Goal: Task Accomplishment & Management: Use online tool/utility

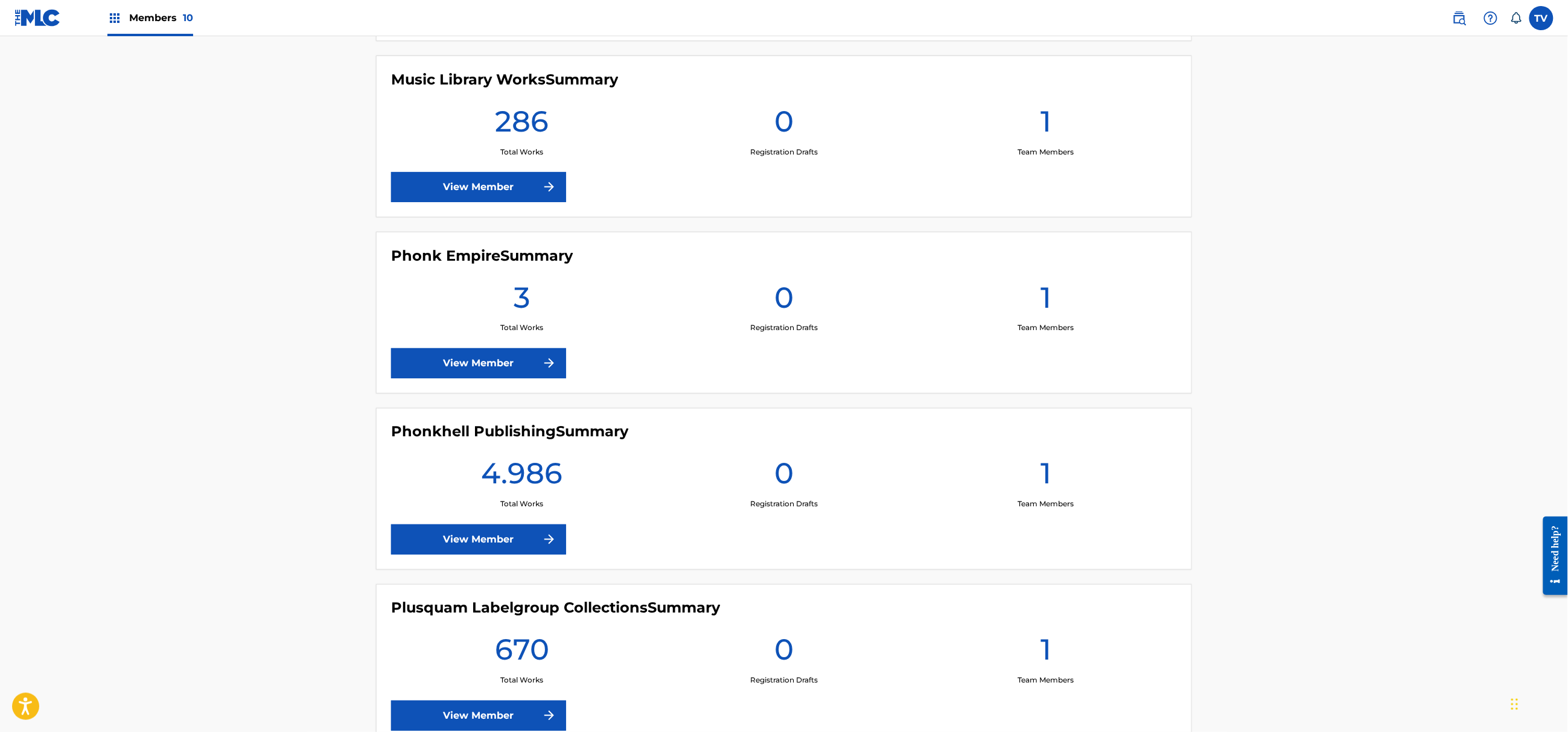
scroll to position [885, 0]
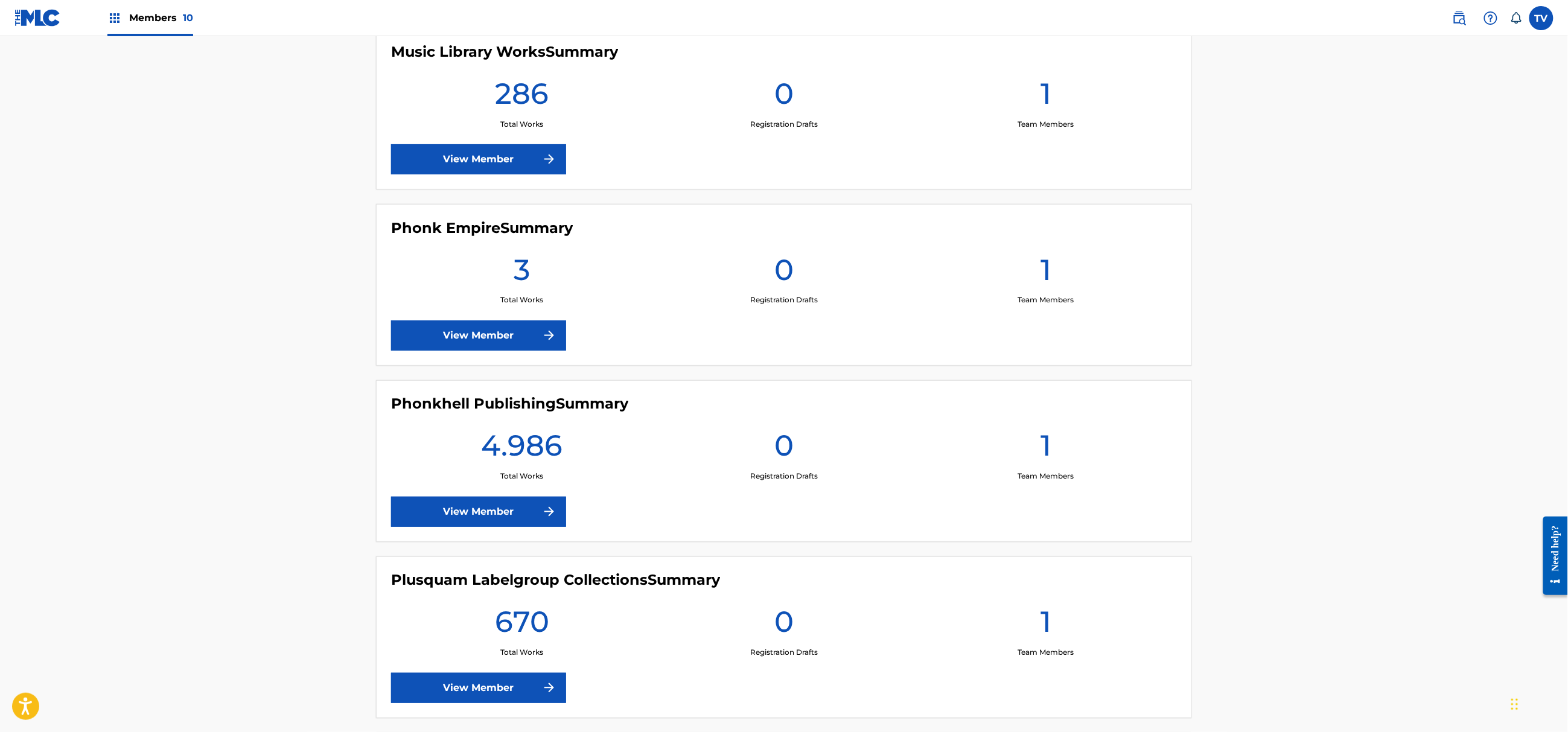
click at [520, 506] on link "View Member" at bounding box center [478, 512] width 175 height 30
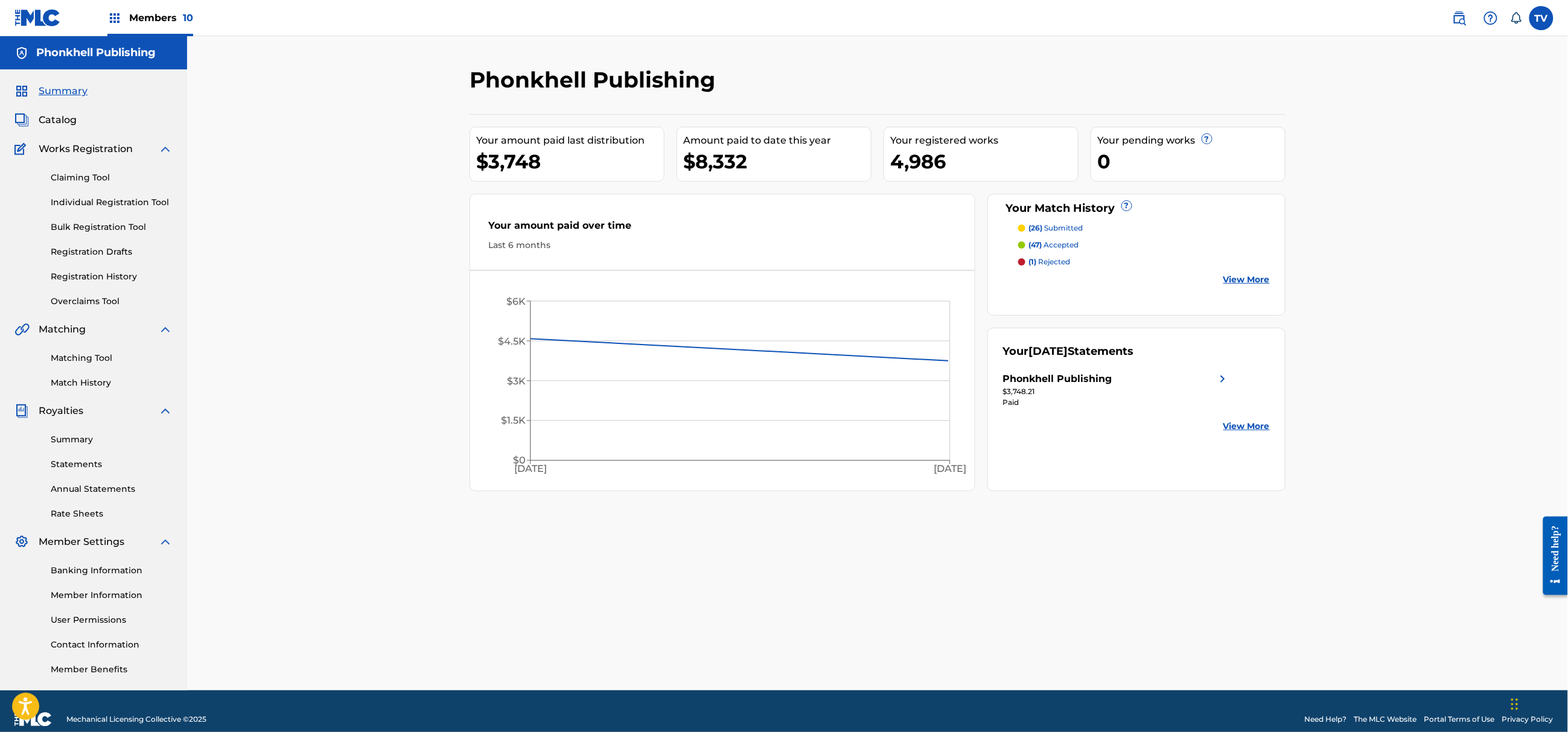
click at [95, 357] on link "Matching Tool" at bounding box center [111, 358] width 122 height 13
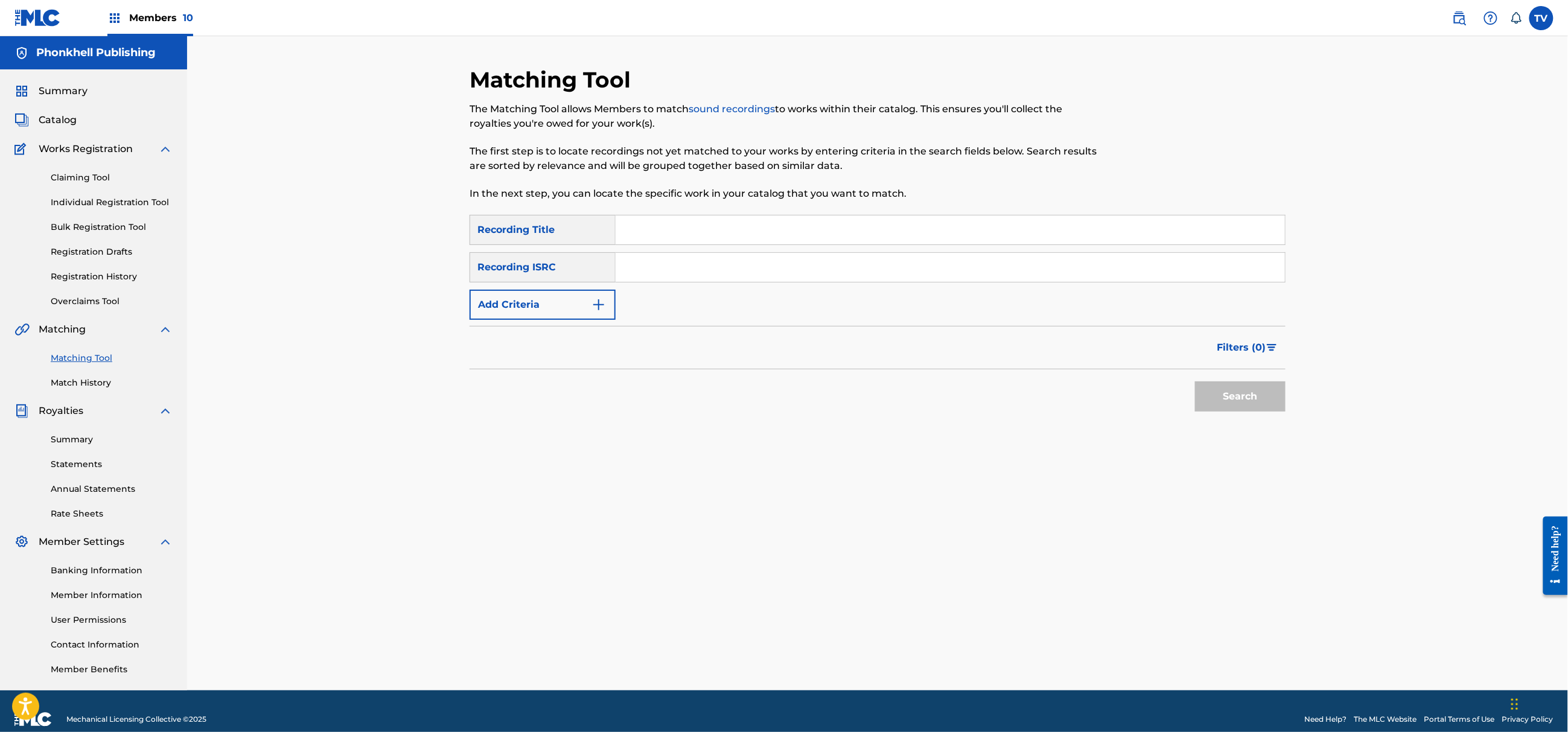
click at [672, 271] on input "Search Form" at bounding box center [950, 267] width 669 height 29
paste input "GX89G2287065"
click at [1195, 381] on button "Search" at bounding box center [1240, 396] width 90 height 30
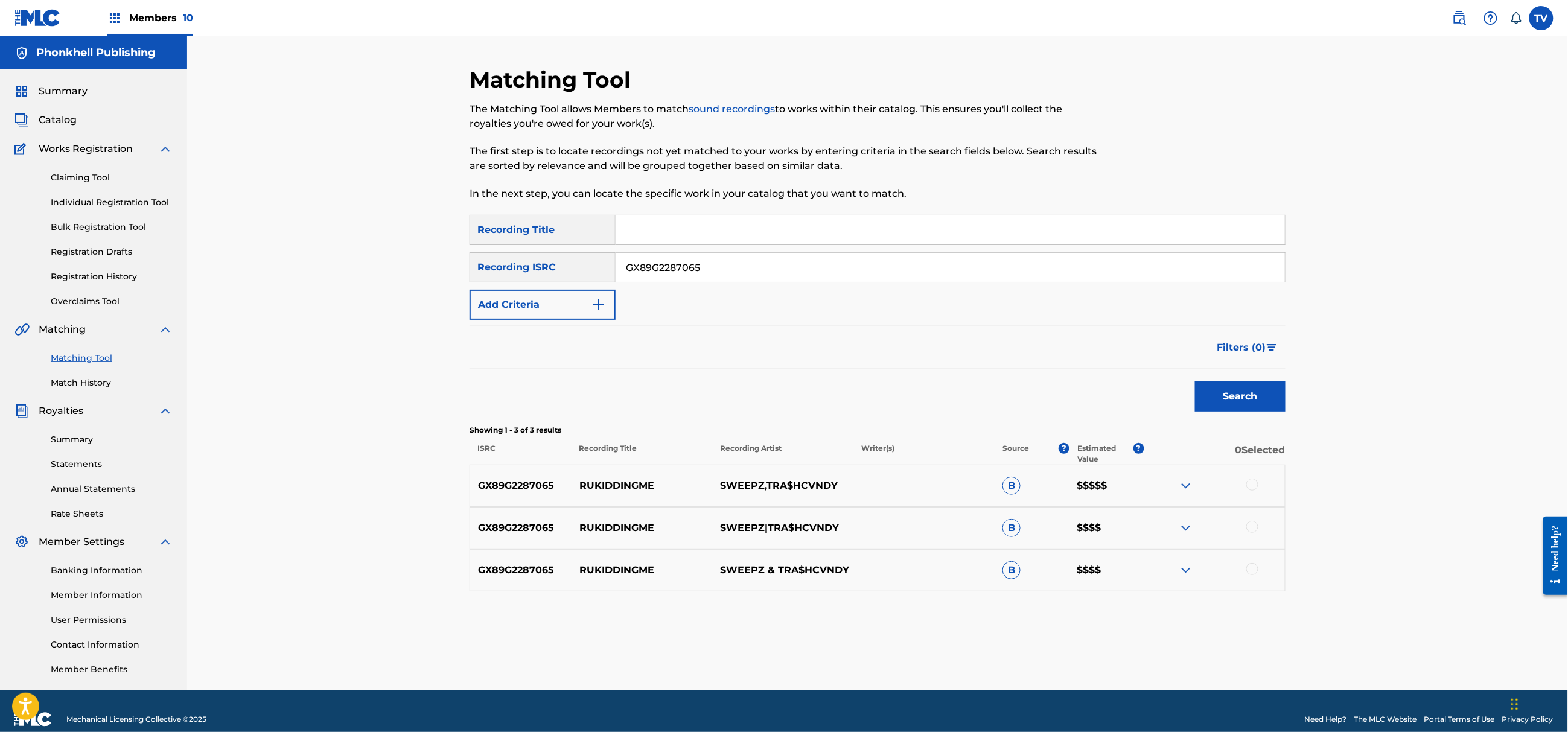
drag, startPoint x: 690, startPoint y: 277, endPoint x: 513, endPoint y: 278, distance: 177.0
click at [513, 278] on div "SearchWithCriteria086ec182-b82c-4e1e-866b-6ed8e70a8ab6 Recording ISRC GX89G2287…" at bounding box center [877, 267] width 816 height 30
paste input "LD2341806"
type input "GX8LD2341806"
click at [1195, 381] on button "Search" at bounding box center [1240, 396] width 90 height 30
